Goal: Obtain resource: Obtain resource

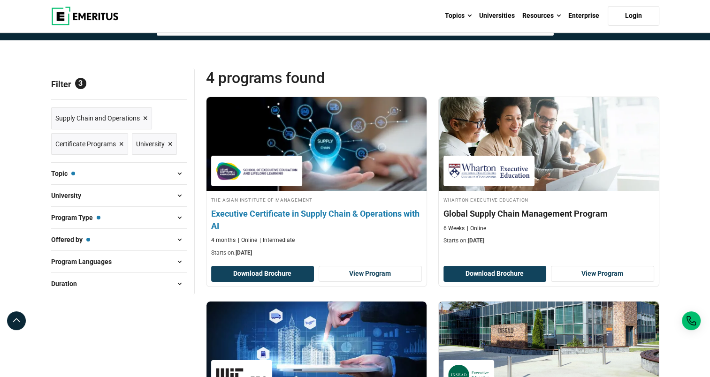
scroll to position [94, 0]
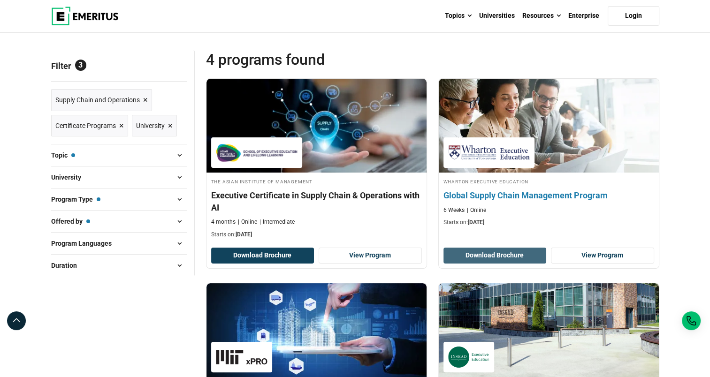
click at [495, 253] on button "Download Brochure" at bounding box center [495, 256] width 103 height 16
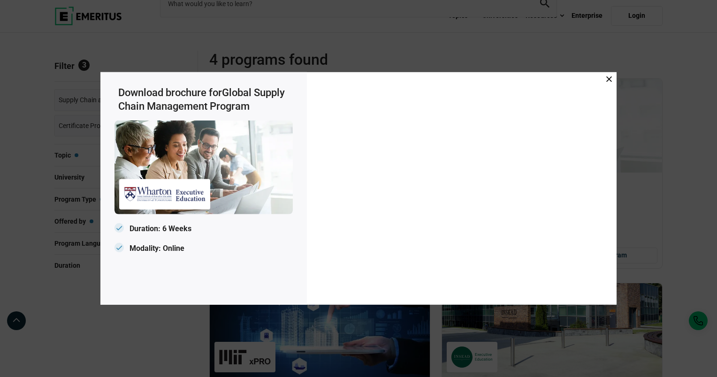
click at [608, 80] on icon at bounding box center [610, 80] width 6 height 6
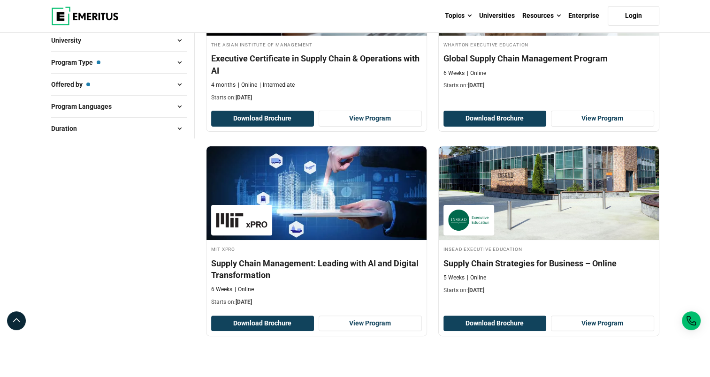
scroll to position [235, 0]
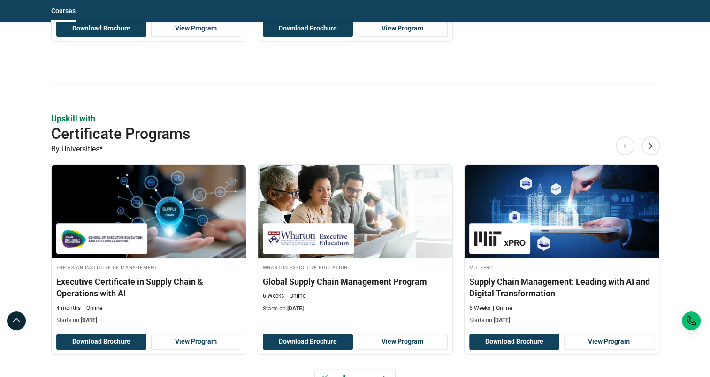
scroll to position [751, 0]
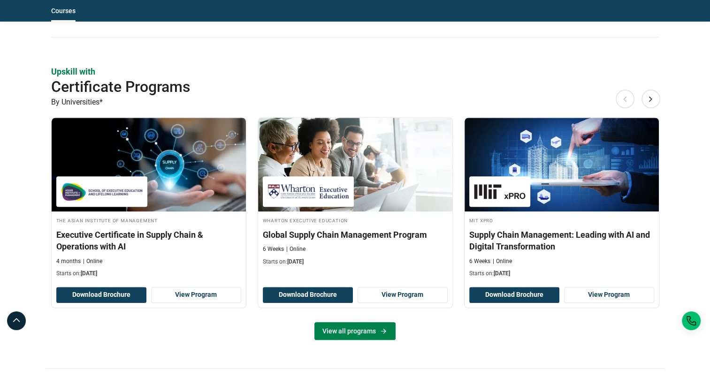
click at [353, 330] on link "View all programs" at bounding box center [355, 332] width 81 height 18
